Goal: Communication & Community: Participate in discussion

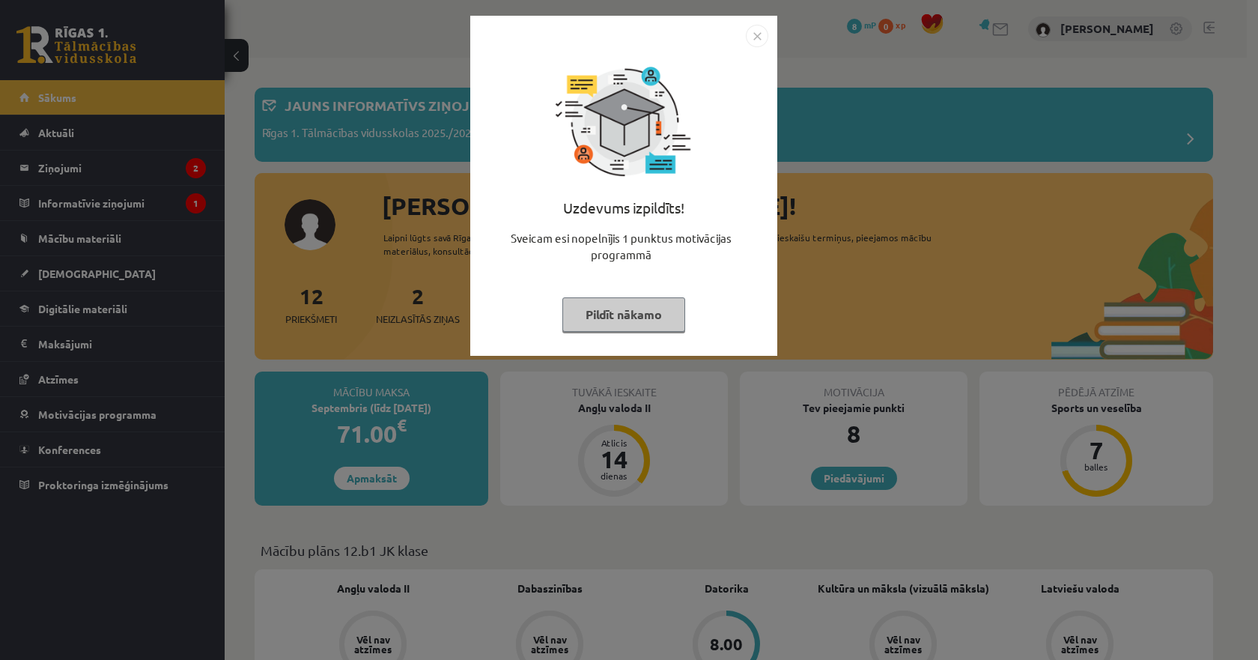
click at [763, 31] on img "Close" at bounding box center [757, 36] width 22 height 22
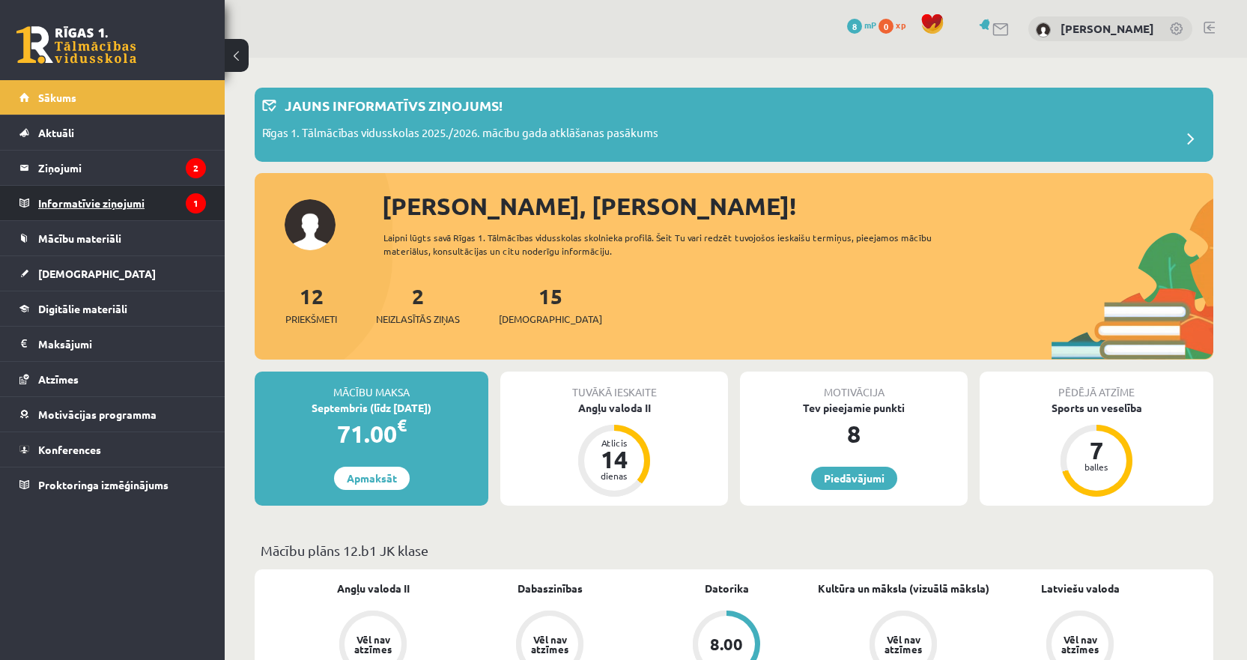
click at [67, 193] on legend "Informatīvie ziņojumi 1" at bounding box center [122, 203] width 168 height 34
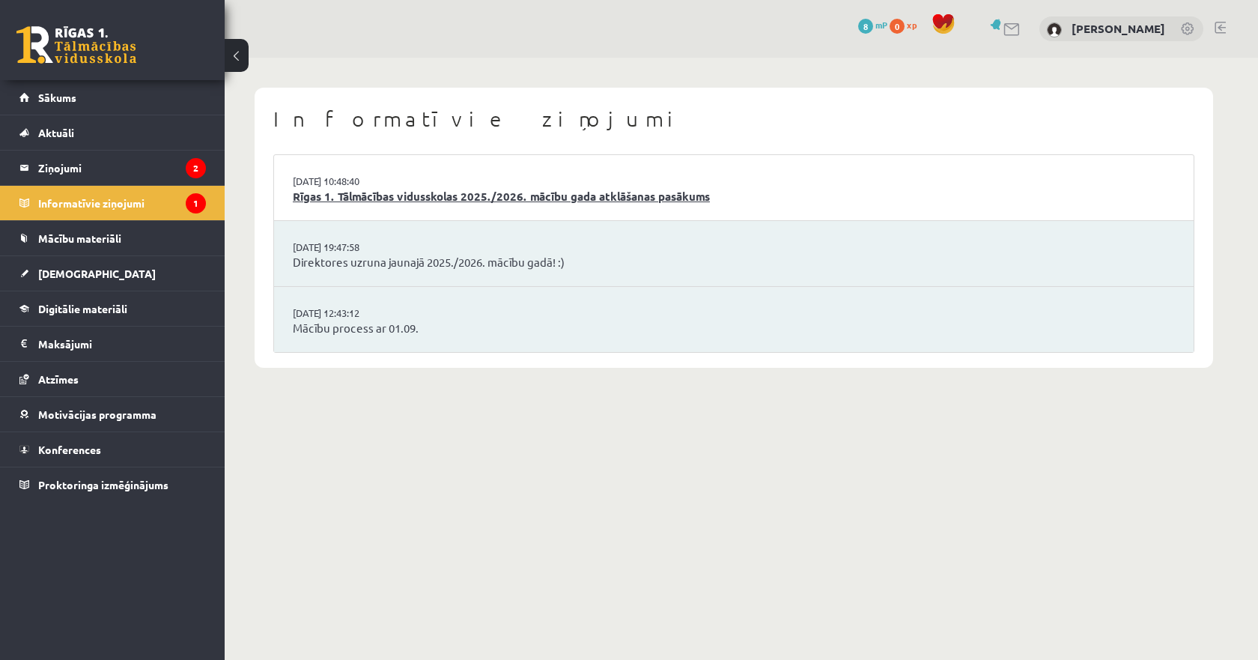
click at [433, 197] on link "Rīgas 1. Tālmācības vidusskolas 2025./2026. mācību gada atklāšanas pasākums" at bounding box center [734, 196] width 882 height 17
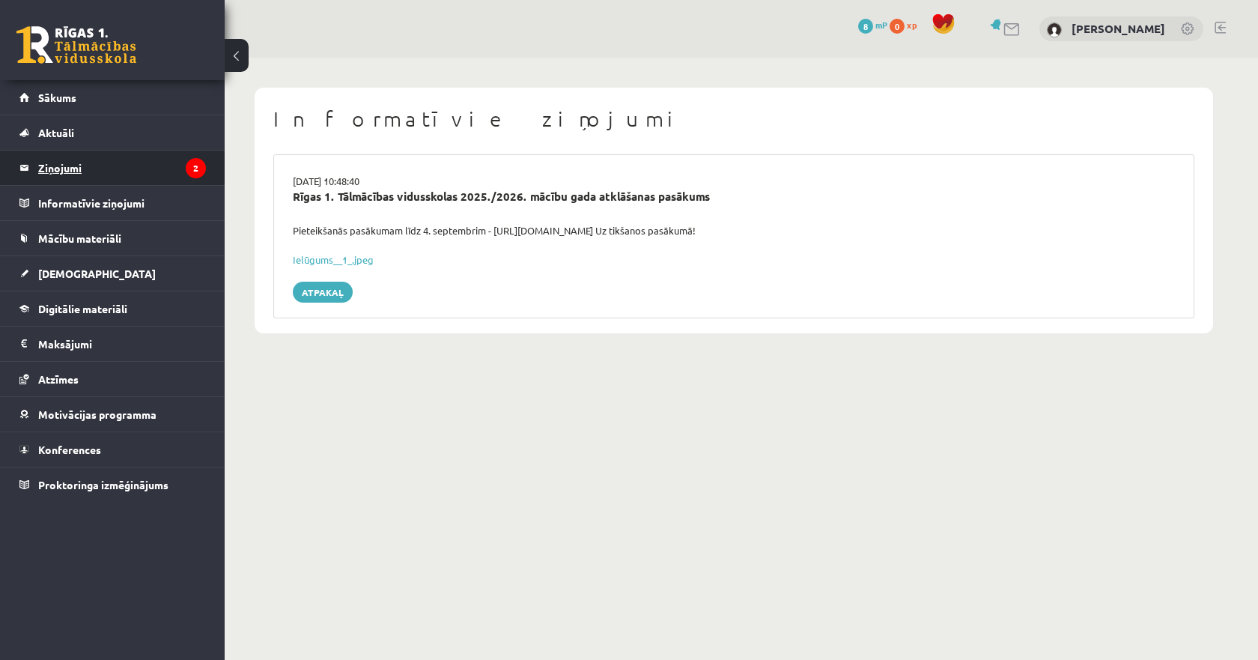
click at [140, 169] on legend "Ziņojumi 2" at bounding box center [122, 168] width 168 height 34
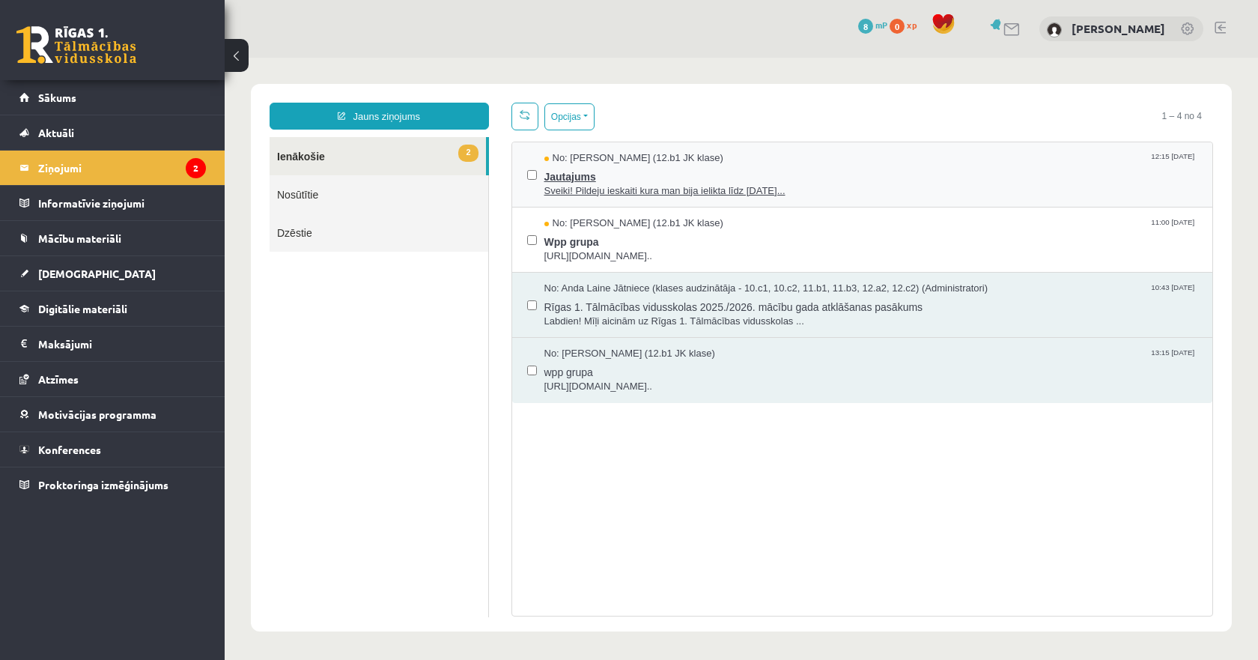
click at [697, 189] on span "Sveiki! Pildeju ieskaiti kura man bija ielikta līdz 15.09.25..." at bounding box center [872, 191] width 654 height 14
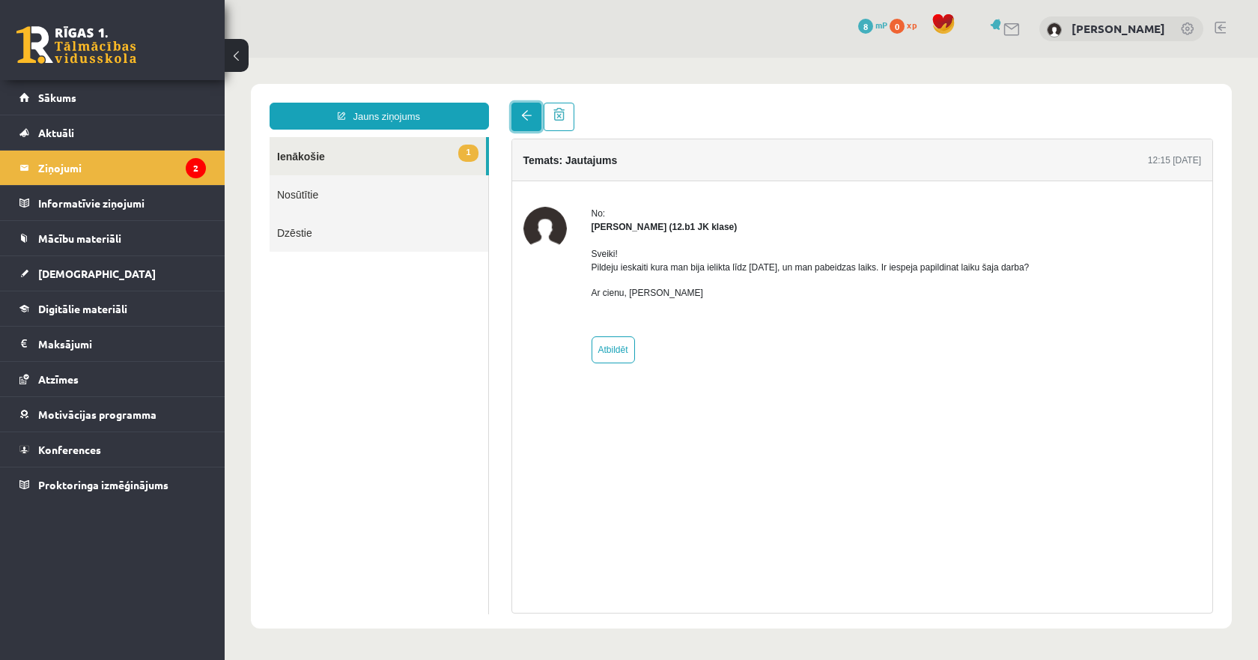
click at [518, 114] on link at bounding box center [527, 117] width 30 height 28
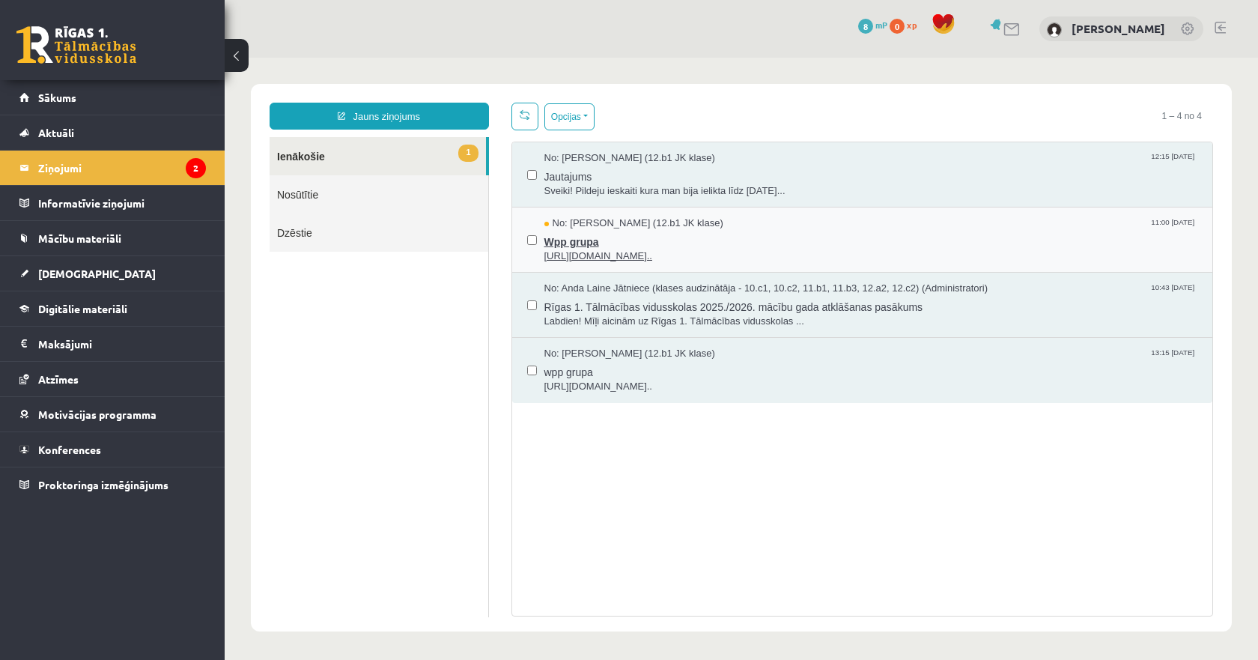
click at [605, 237] on span "Wpp grupa" at bounding box center [872, 240] width 654 height 19
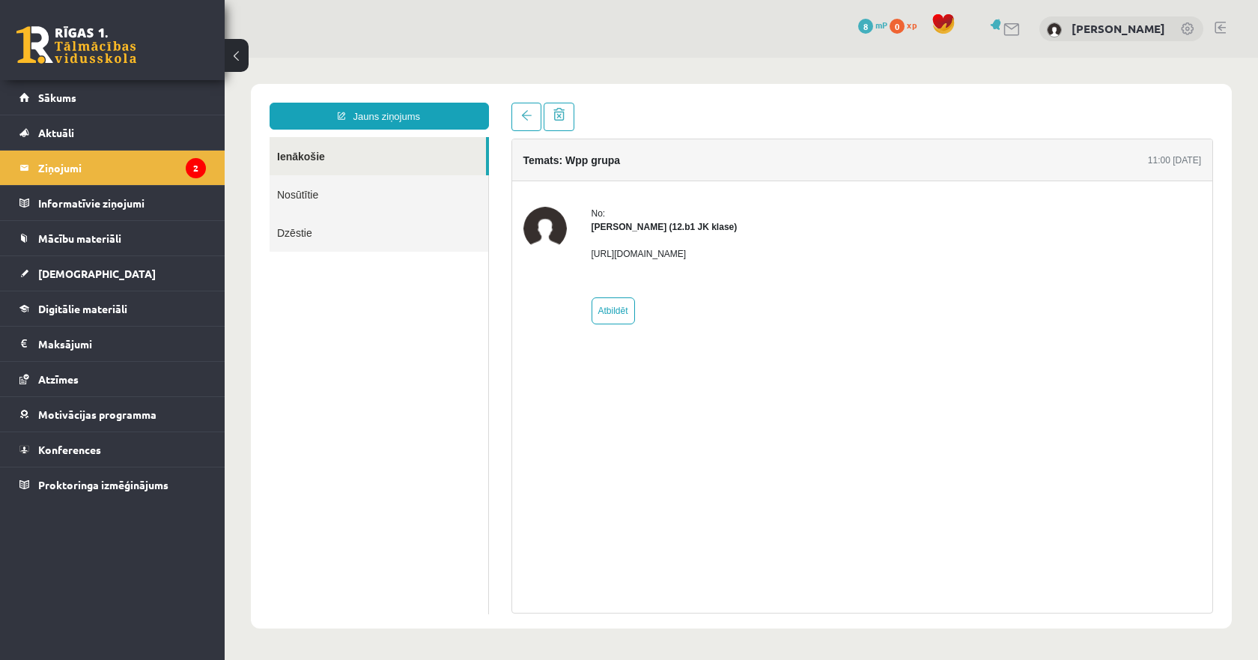
click at [530, 131] on div "Temats: Wpp grupa 11:00 02/09/2025 No: Megija Balabkina (12.b1 JK klase) https:…" at bounding box center [862, 358] width 725 height 511
click at [529, 122] on link at bounding box center [527, 117] width 30 height 28
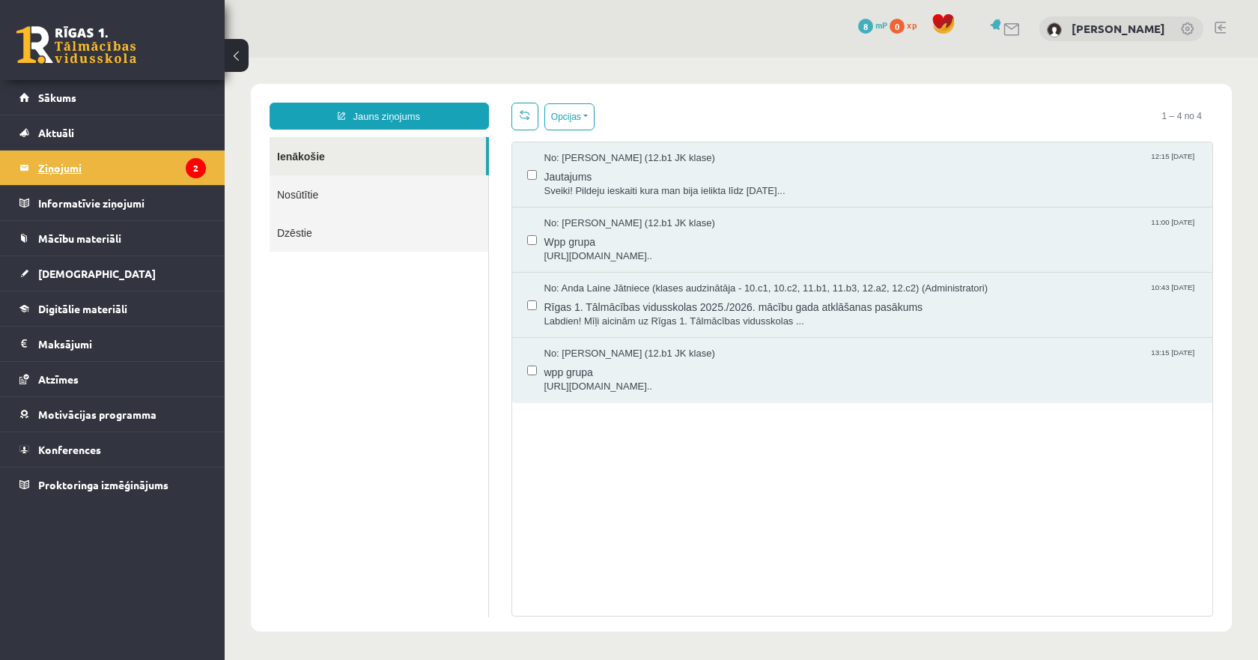
click at [78, 172] on legend "Ziņojumi 2" at bounding box center [122, 168] width 168 height 34
click at [276, 196] on link "Nosūtītie" at bounding box center [379, 194] width 219 height 38
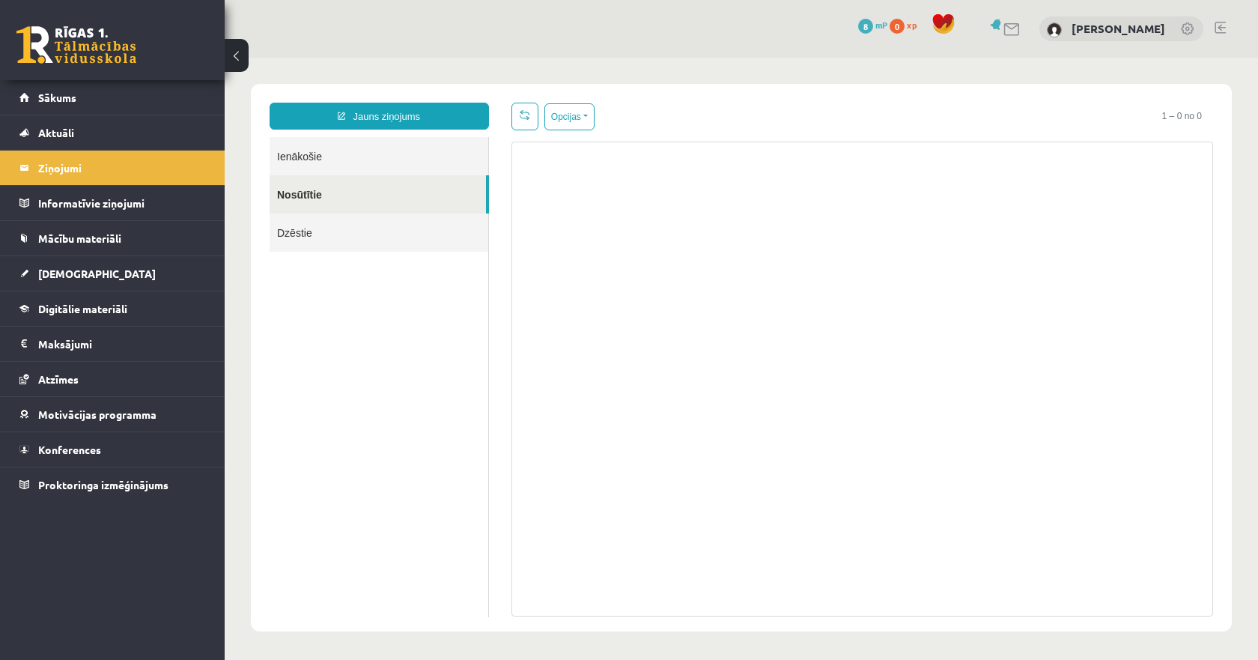
click at [342, 154] on link "Ienākošie" at bounding box center [379, 156] width 219 height 38
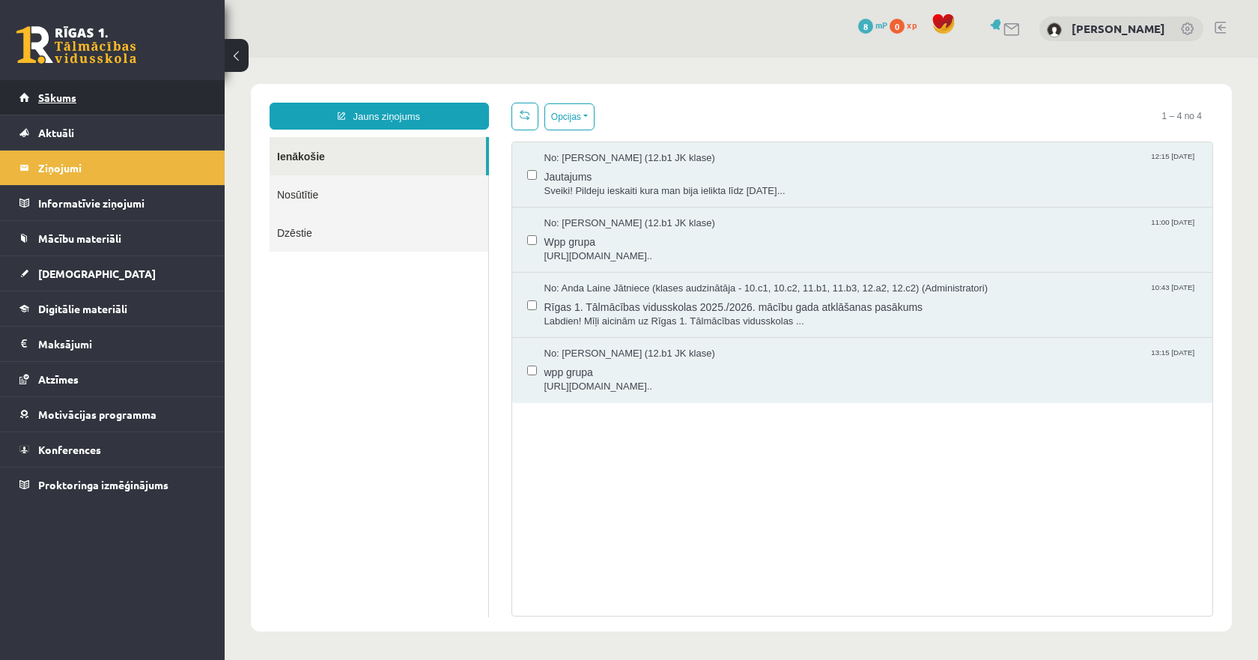
click at [79, 106] on link "Sākums" at bounding box center [112, 97] width 187 height 34
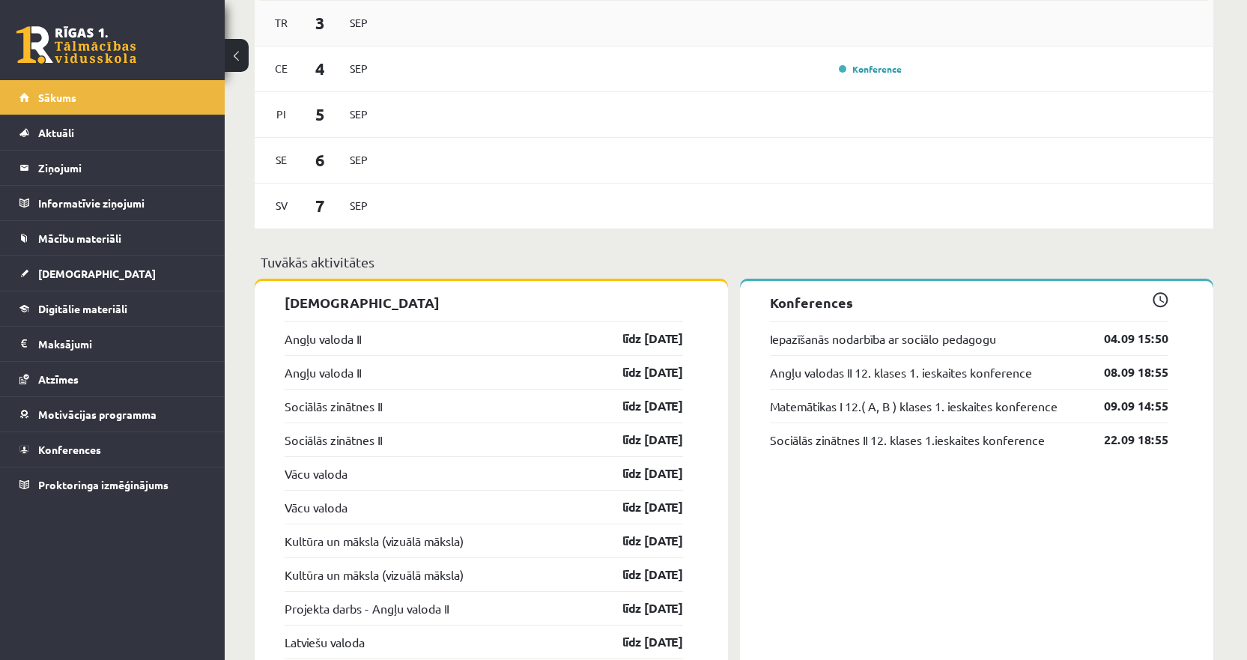
scroll to position [1084, 0]
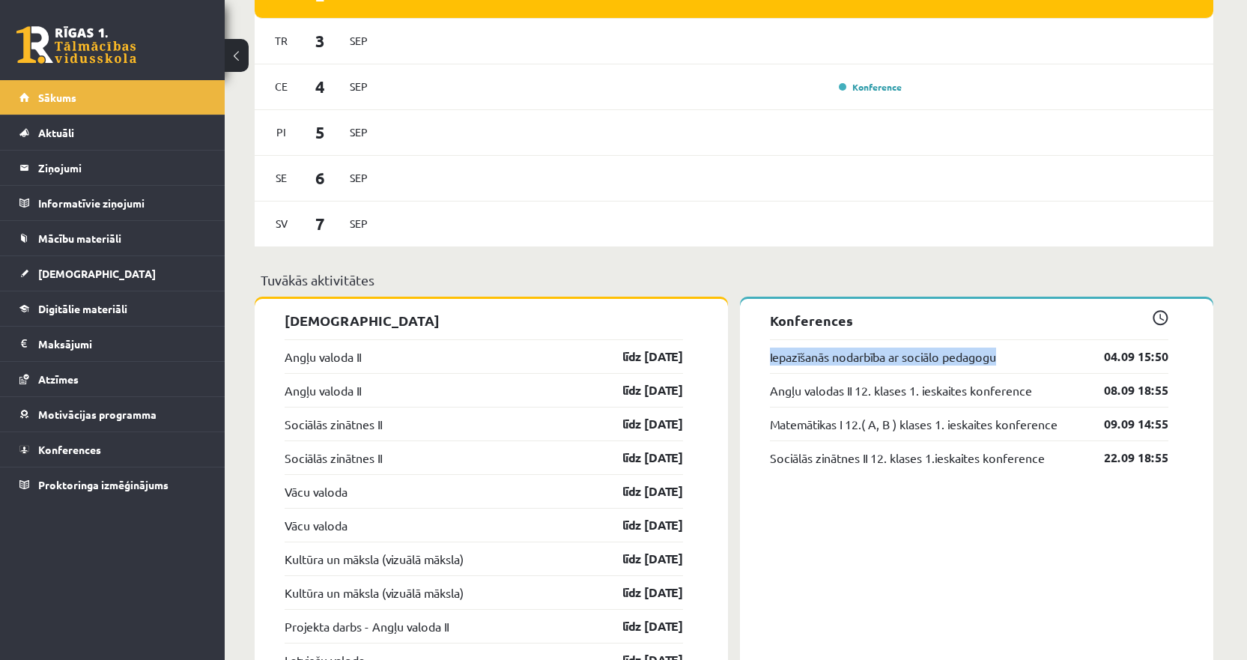
drag, startPoint x: 1037, startPoint y: 356, endPoint x: 766, endPoint y: 356, distance: 271.2
